Goal: Find specific page/section: Find specific page/section

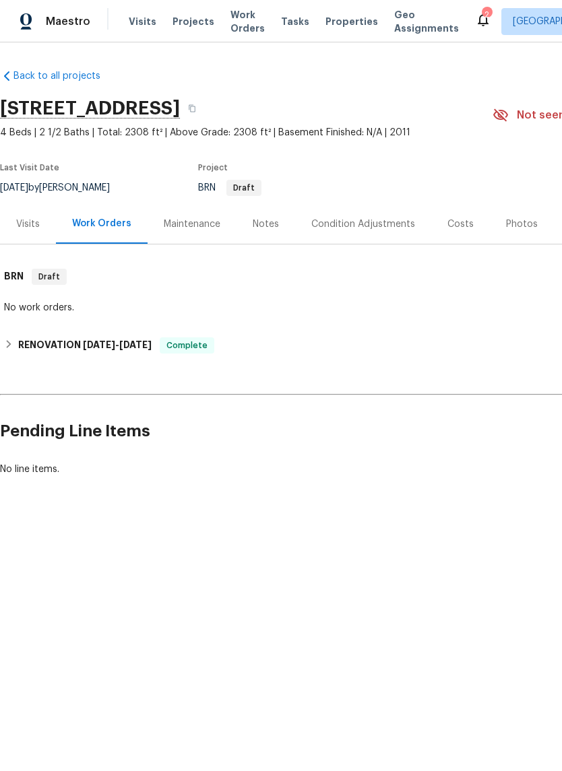
click at [264, 222] on div "Notes" at bounding box center [266, 223] width 26 height 13
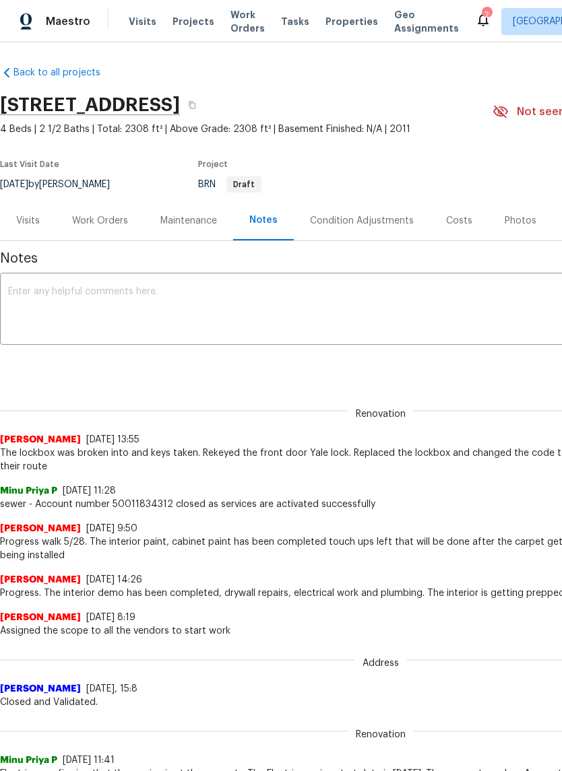
scroll to position [3, 0]
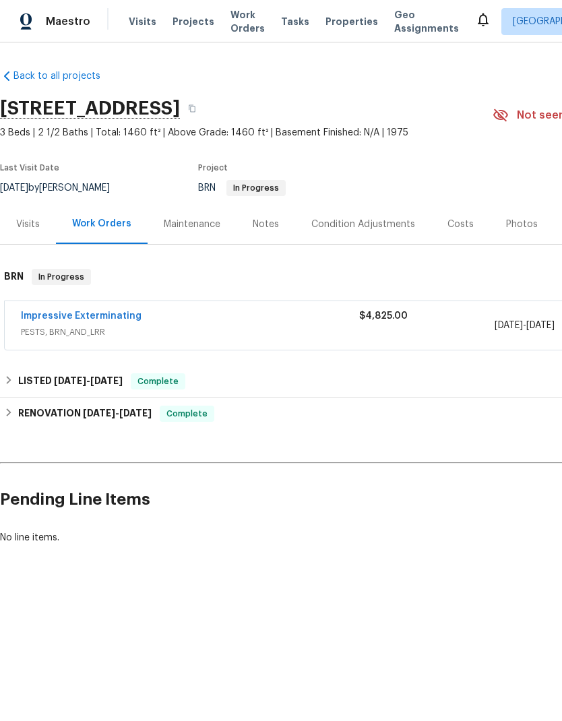
scroll to position [1, 0]
click at [261, 231] on div "Notes" at bounding box center [265, 224] width 59 height 40
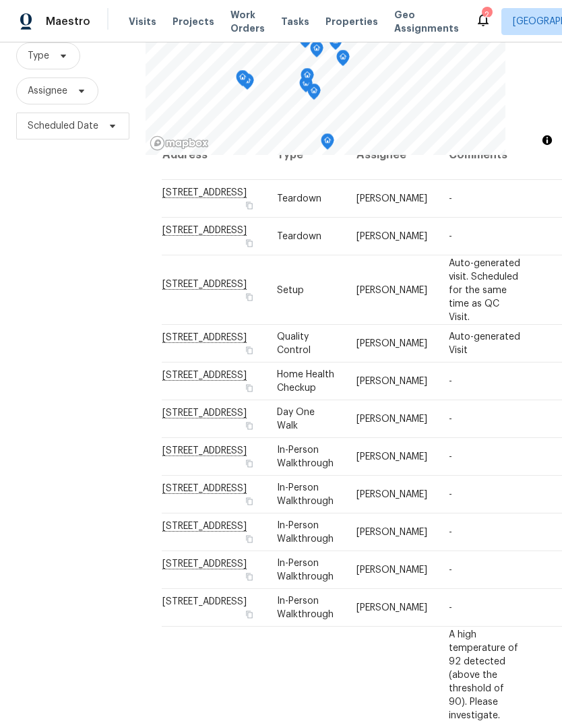
scroll to position [26, -1]
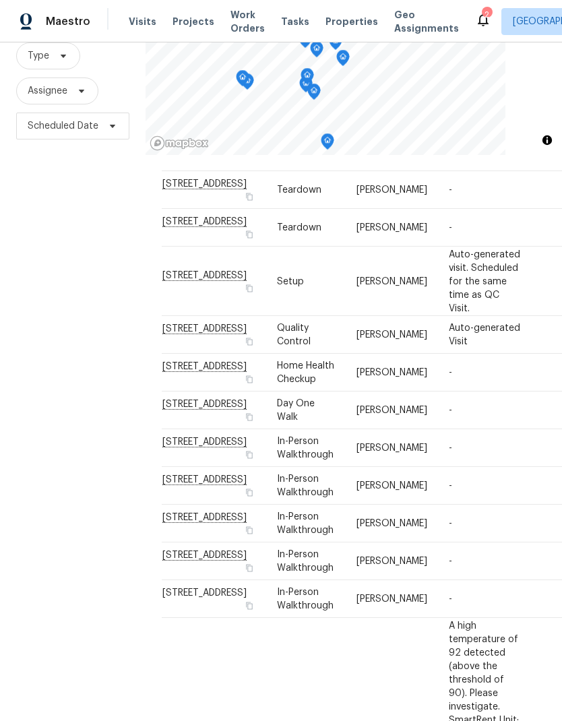
click at [73, 454] on div "Filters Reset ​ Type Assignee Scheduled Date" at bounding box center [72, 342] width 145 height 778
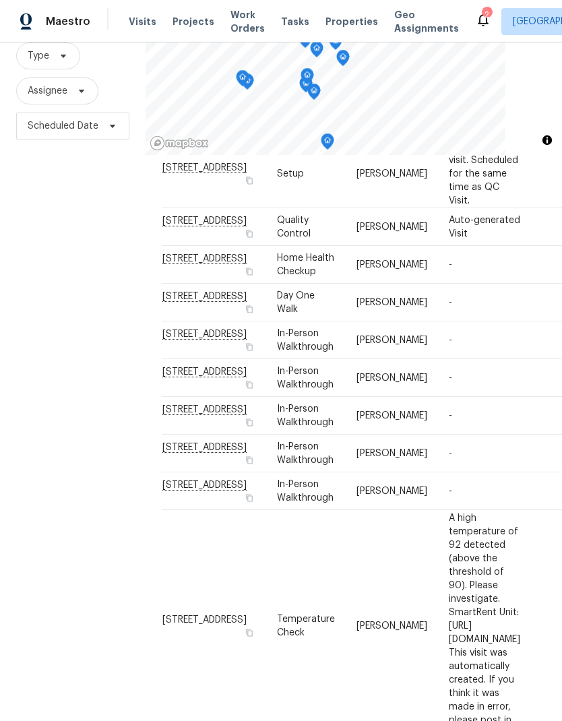
scroll to position [160, -1]
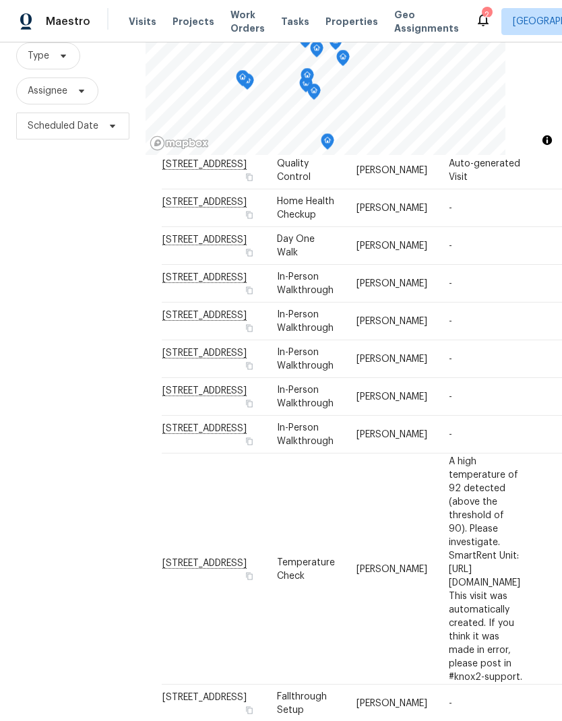
click at [71, 515] on div "Filters Reset ​ Type Assignee Scheduled Date" at bounding box center [72, 342] width 145 height 778
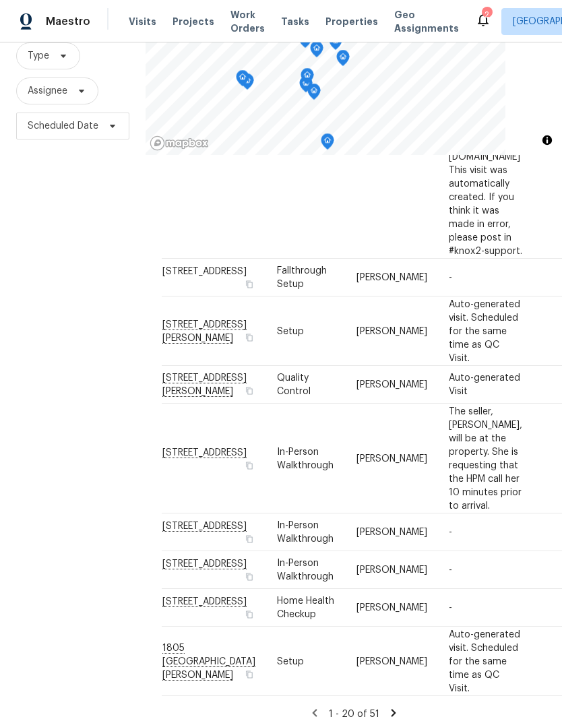
scroll to position [652, 0]
click at [76, 508] on div "Filters Reset ​ Type Assignee Scheduled Date" at bounding box center [72, 342] width 145 height 778
click at [72, 510] on div "Filters Reset ​ Type Assignee Scheduled Date" at bounding box center [72, 342] width 145 height 778
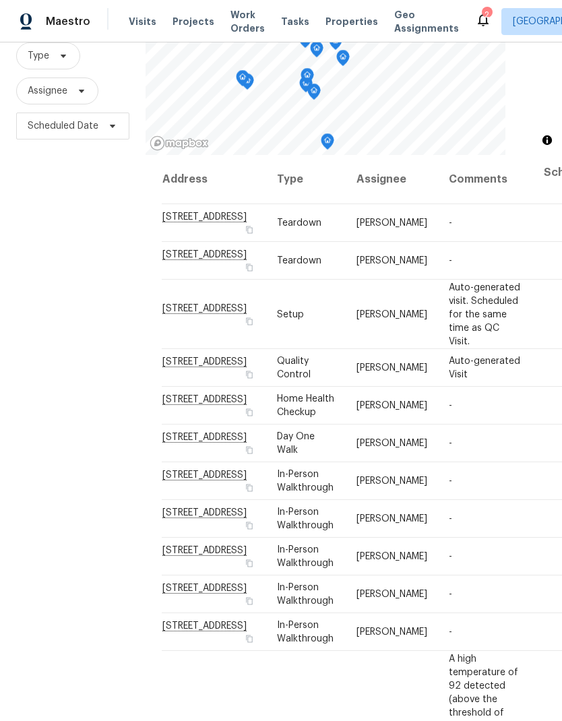
scroll to position [0, 0]
click at [63, 493] on div "Filters Reset ​ Type Assignee Scheduled Date" at bounding box center [72, 342] width 145 height 778
